Goal: Check status: Check status

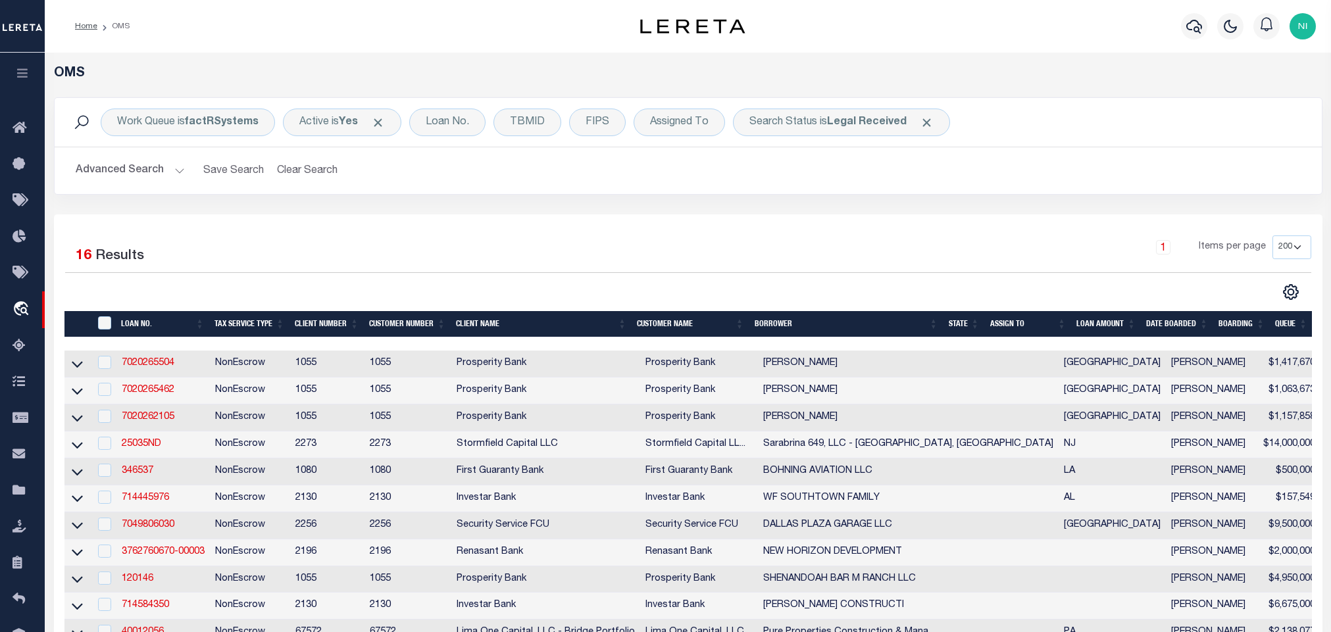
select select "200"
click at [852, 123] on b "Legal Received" at bounding box center [867, 122] width 80 height 11
select select "RD"
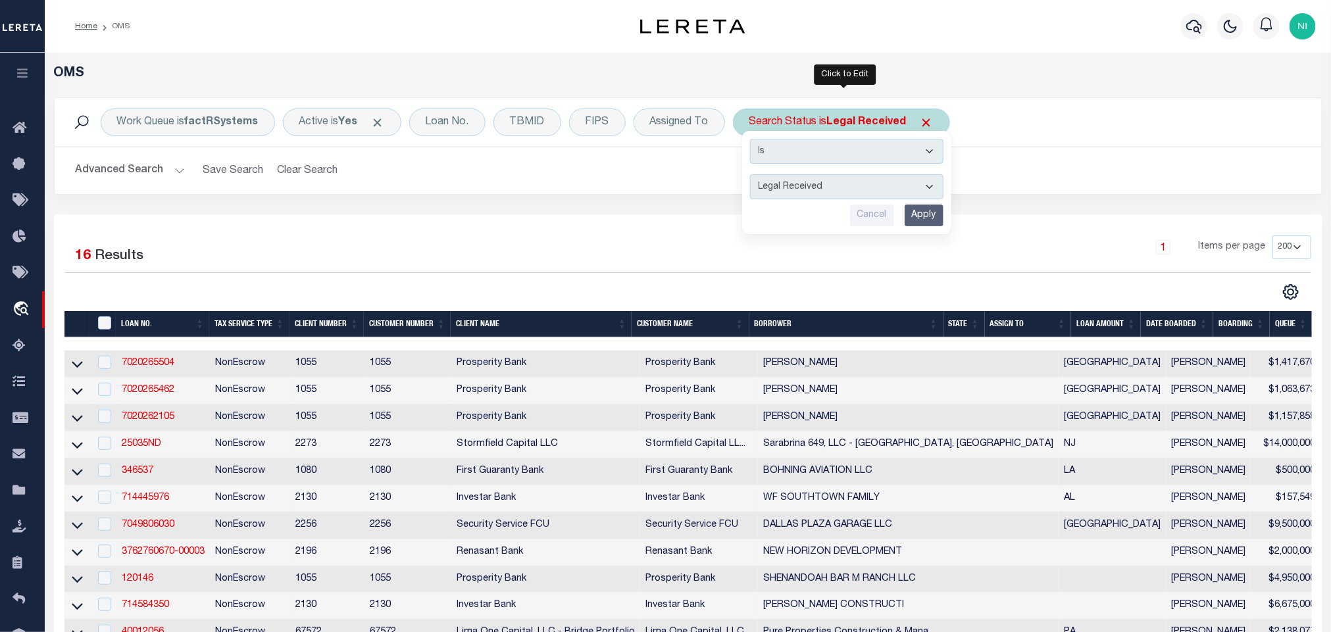
click at [920, 216] on input "Apply" at bounding box center [923, 216] width 39 height 22
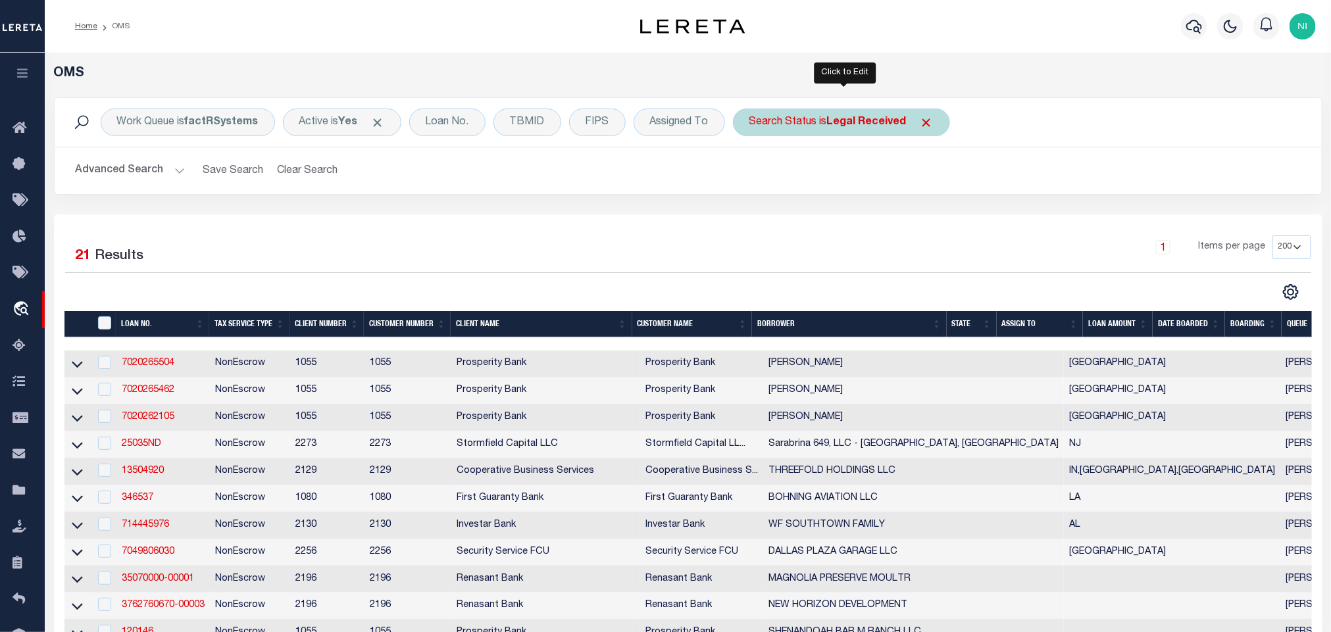
click at [872, 127] on b "Legal Received" at bounding box center [867, 122] width 80 height 11
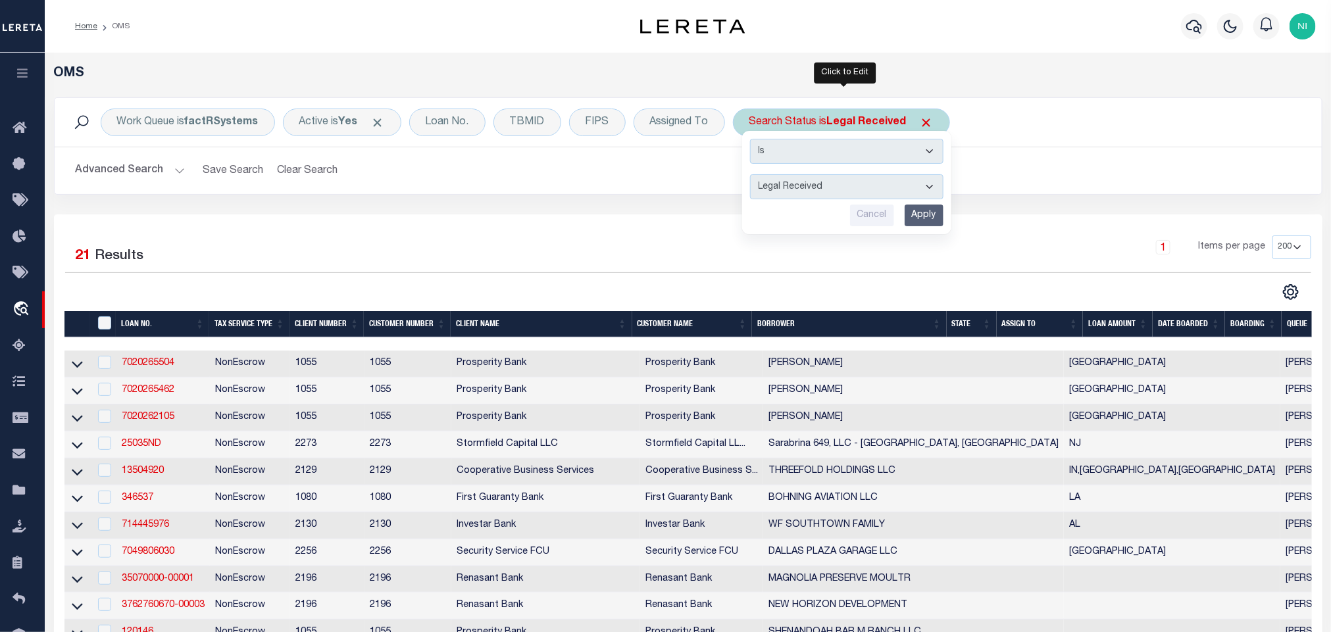
click at [864, 193] on select "Automated Search Bad Parcel Complete Duplicate Parcel High Dollar Reporting In …" at bounding box center [846, 186] width 193 height 25
select select "IP"
click at [753, 176] on select "Automated Search Bad Parcel Complete Duplicate Parcel High Dollar Reporting In …" at bounding box center [846, 186] width 193 height 25
click at [920, 212] on input "Apply" at bounding box center [923, 216] width 39 height 22
